Goal: Information Seeking & Learning: Find specific fact

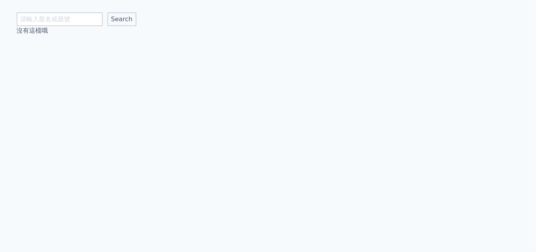
click at [61, 22] on input "text" at bounding box center [60, 19] width 86 height 13
type input "5292"
click at [108, 13] on input "Search" at bounding box center [122, 19] width 29 height 13
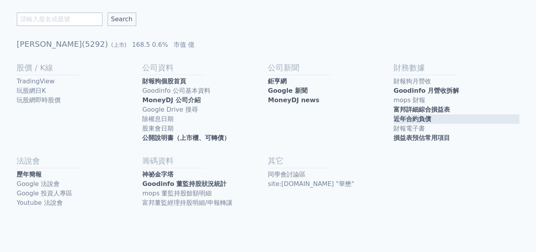
click at [424, 123] on link "近年合約負債" at bounding box center [457, 118] width 126 height 9
click at [76, 17] on input "text" at bounding box center [60, 19] width 86 height 13
type input "3535"
click at [108, 13] on input "Search" at bounding box center [122, 19] width 29 height 13
click at [485, 116] on link "近年合約負債" at bounding box center [457, 118] width 126 height 9
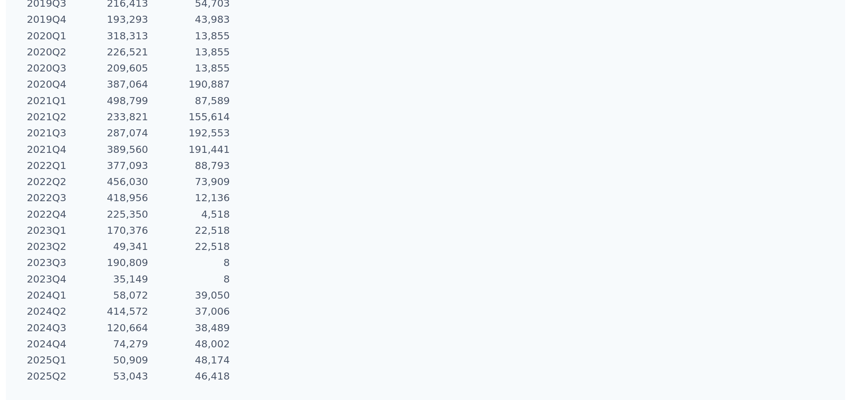
scroll to position [350, 0]
